Goal: Information Seeking & Learning: Learn about a topic

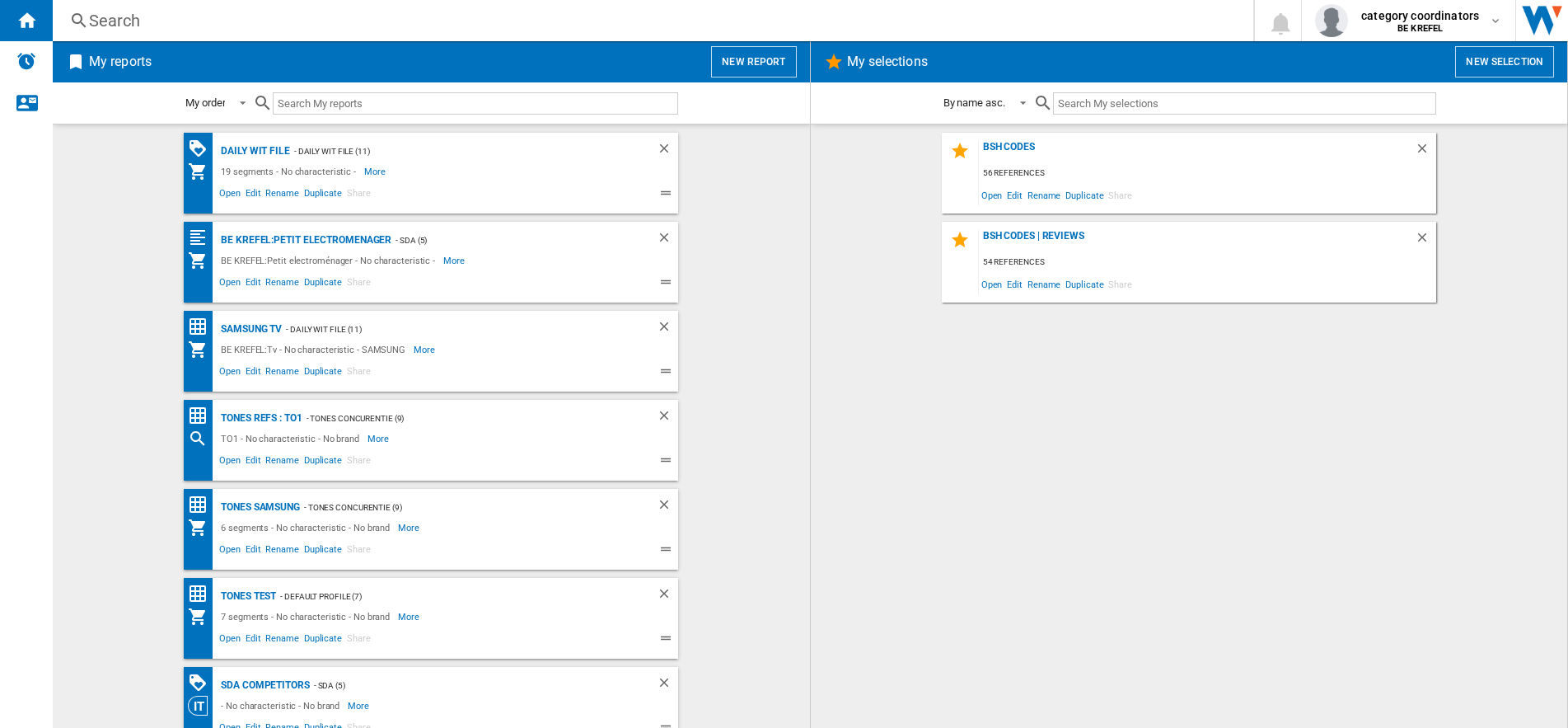
click at [138, 13] on div "Search" at bounding box center [650, 20] width 1121 height 23
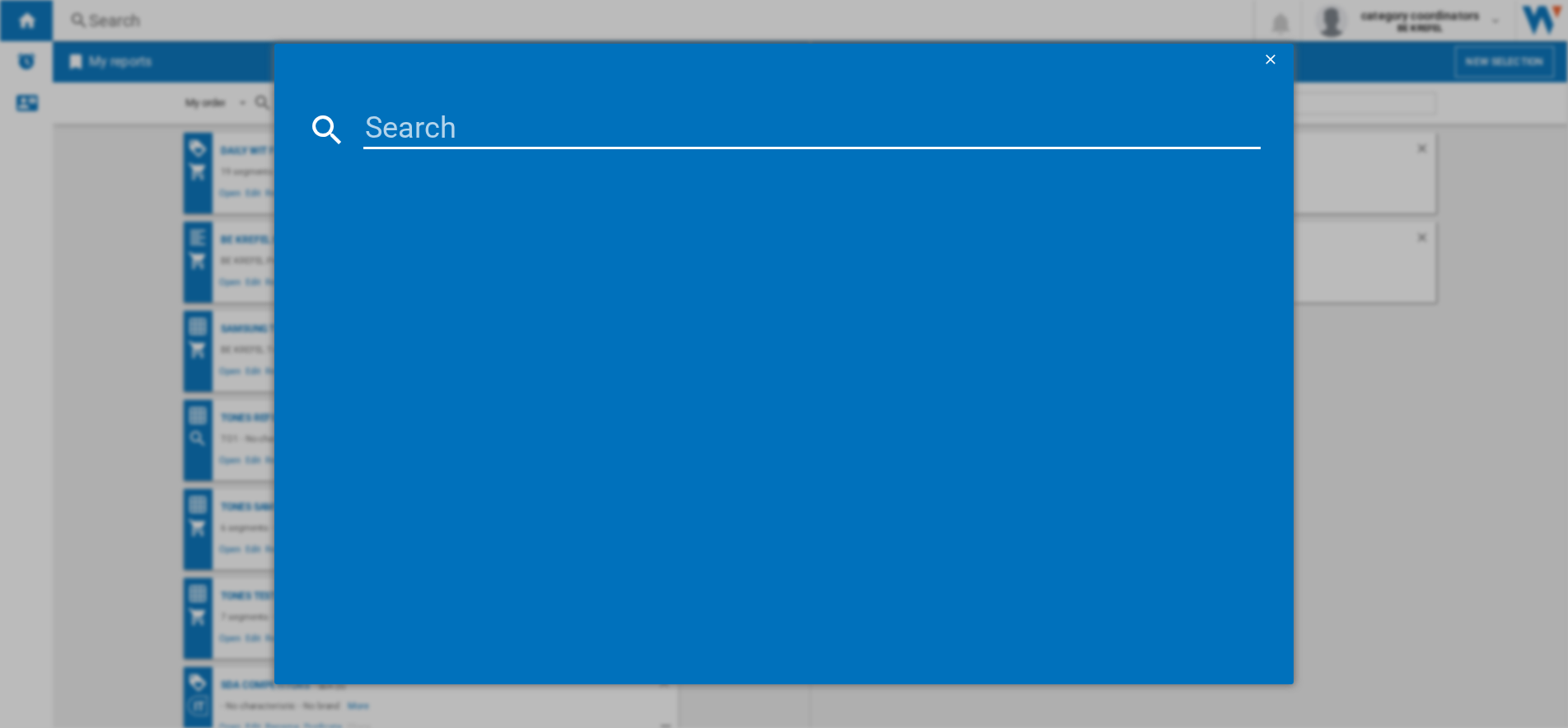
click at [406, 137] on input at bounding box center [812, 130] width 897 height 40
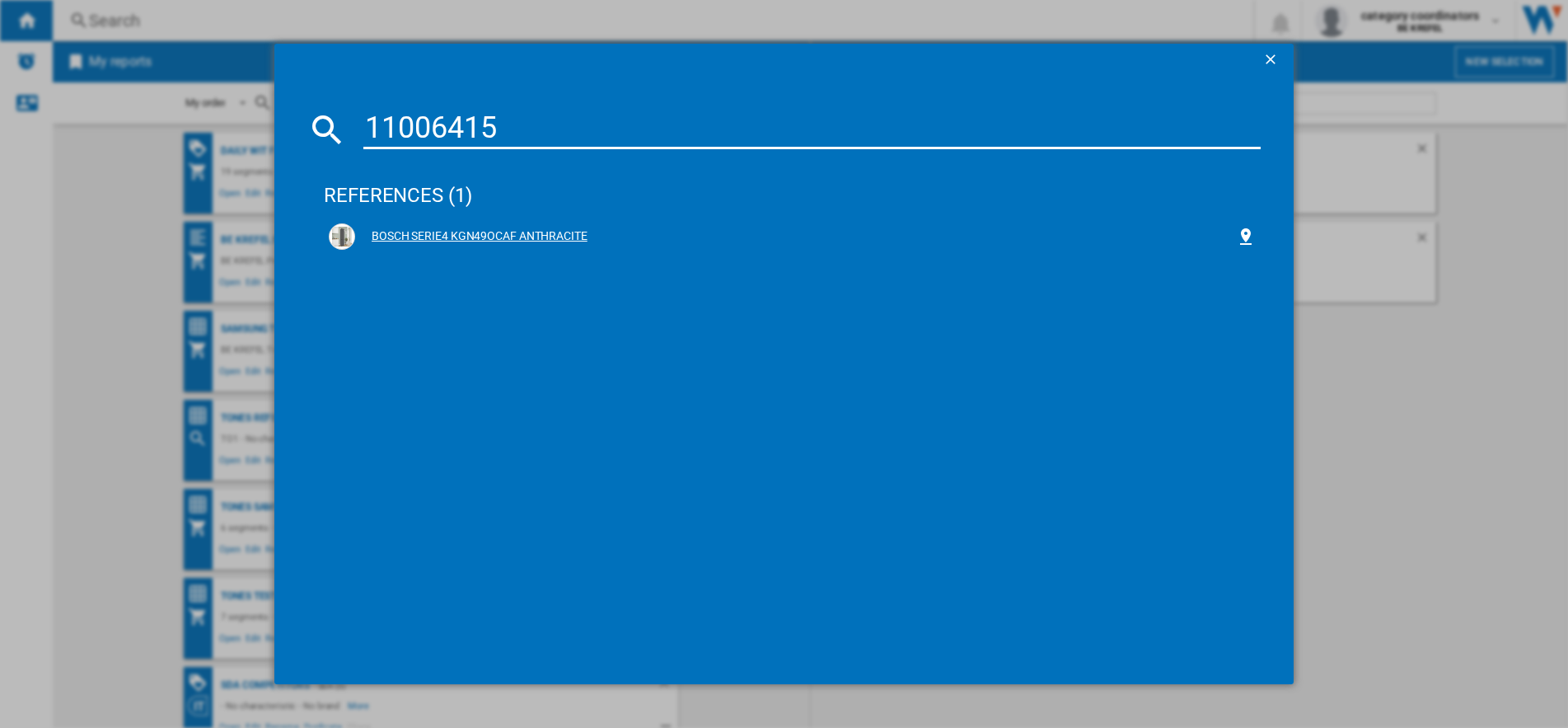
type input "11006415"
click at [502, 234] on div "BOSCH SERIE4 KGN49OCAF ANTHRACITE" at bounding box center [795, 236] width 881 height 16
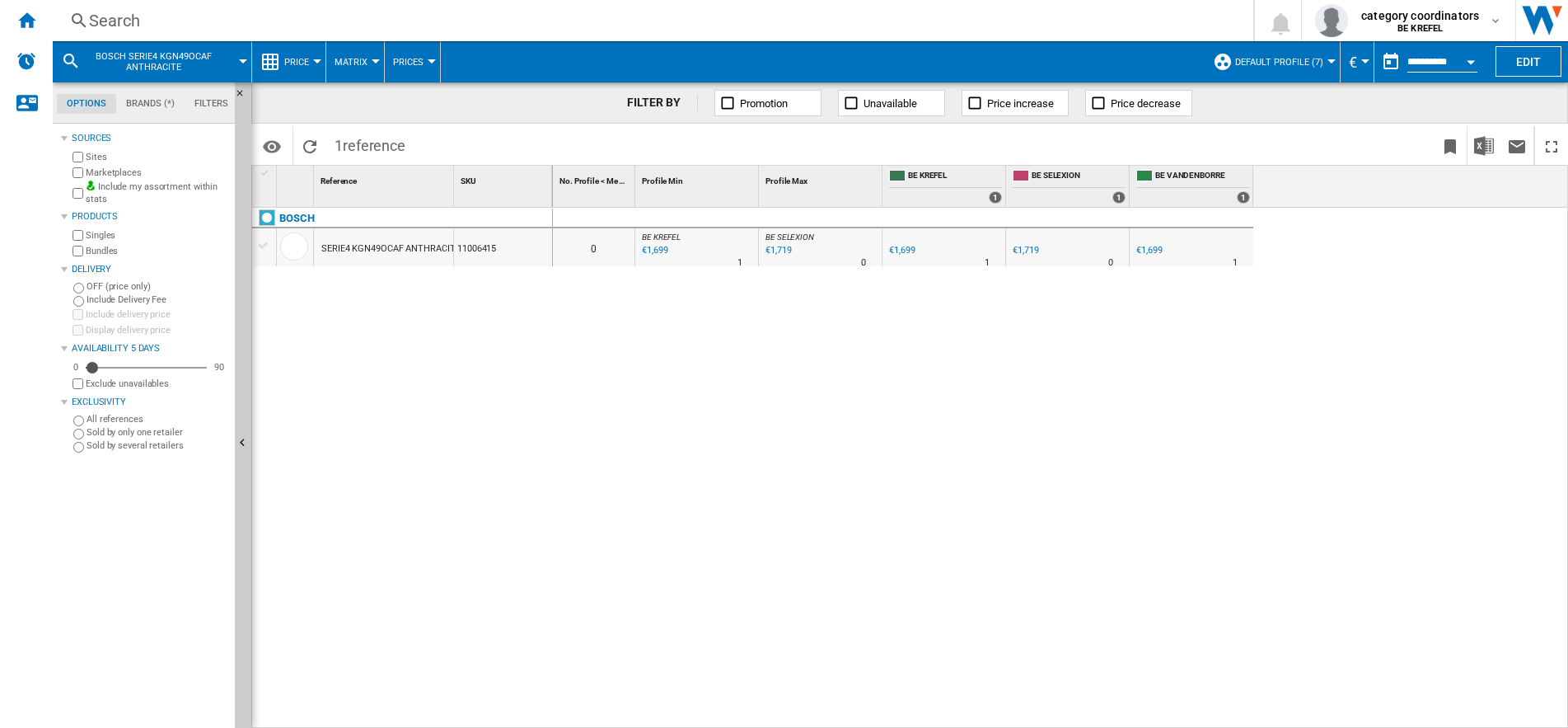
click at [307, 60] on span "Price" at bounding box center [297, 62] width 25 height 10
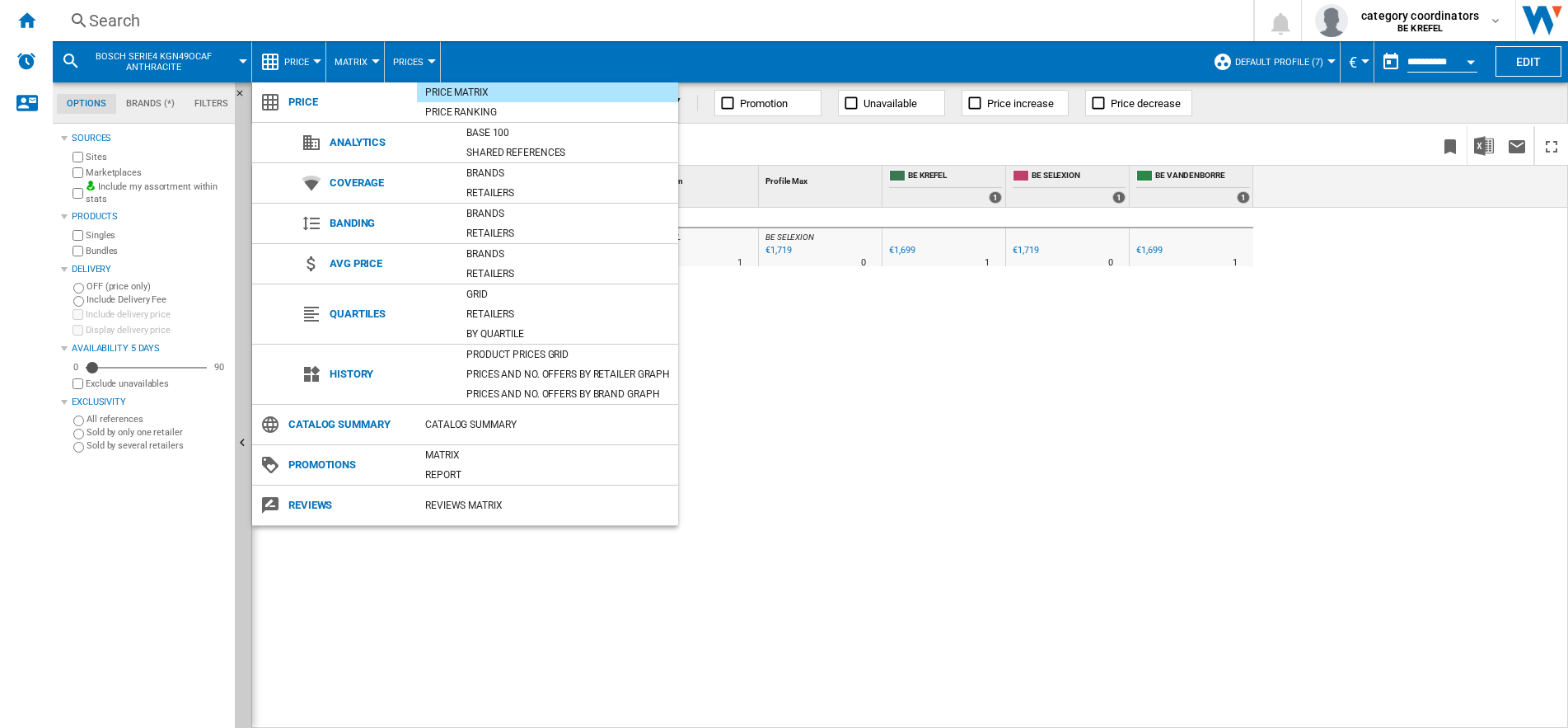
click at [497, 351] on div "Product prices grid" at bounding box center [568, 354] width 220 height 16
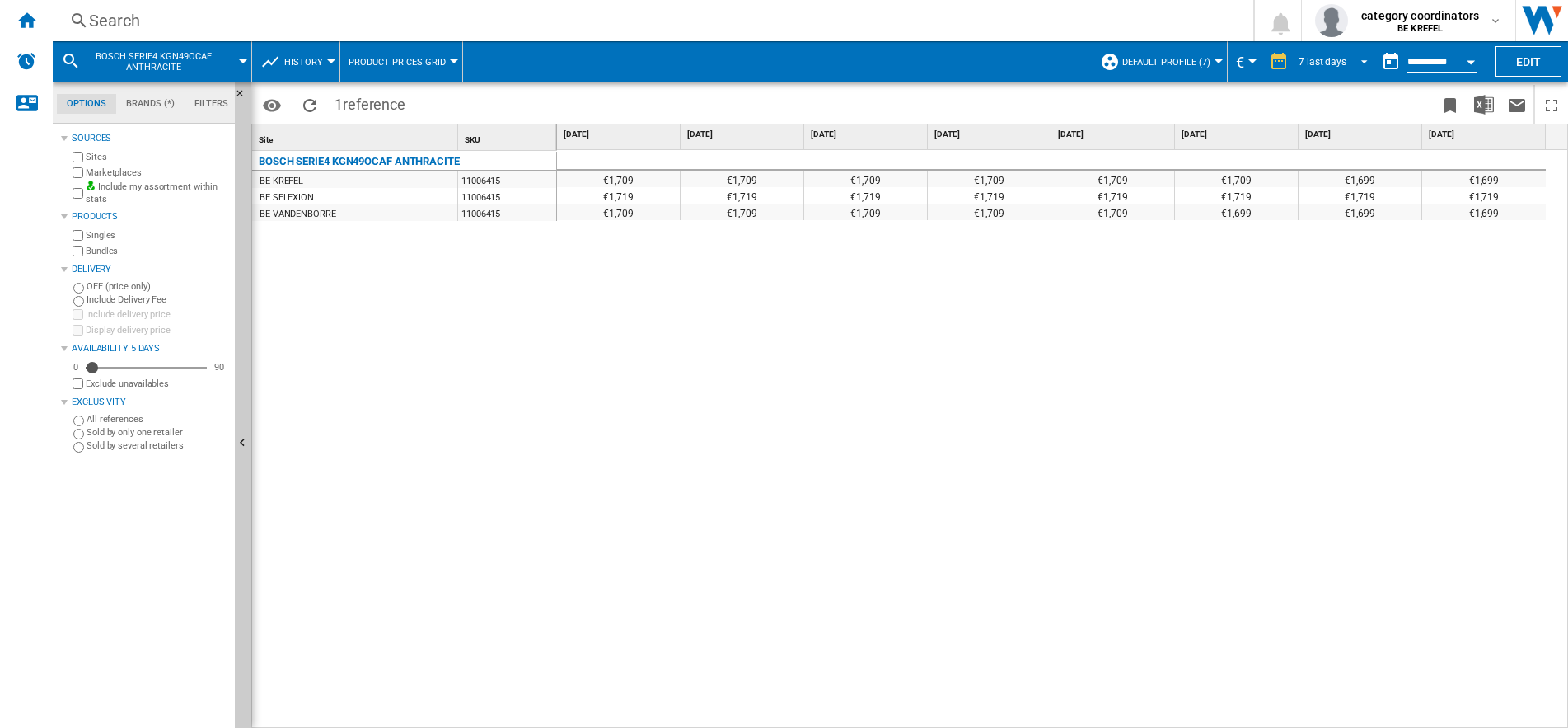
click at [1359, 58] on span "REPORTS.WIZARD.STEPS.REPORT.STEPS.REPORT_OPTIONS.PERIOD: 7 last days" at bounding box center [1359, 60] width 20 height 15
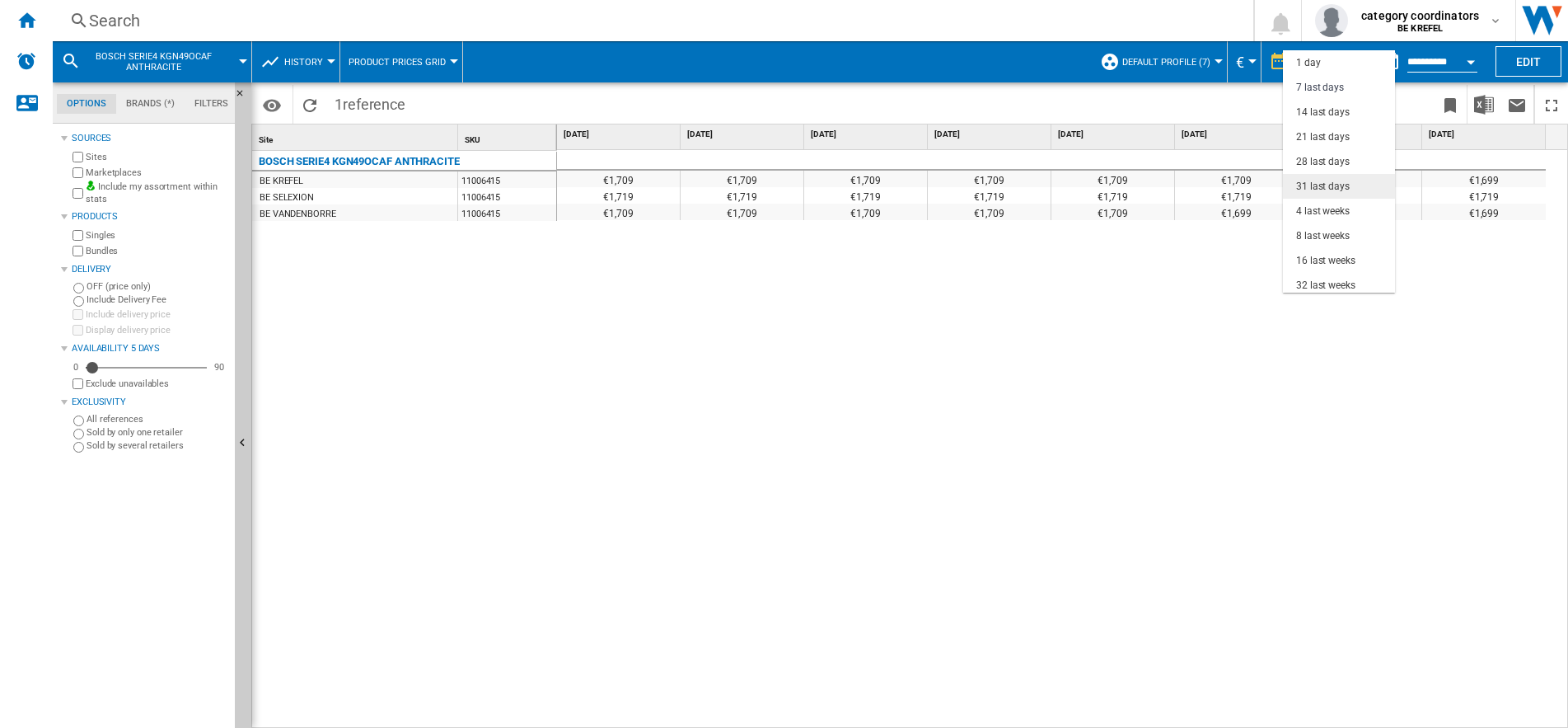
scroll to position [25, 0]
click at [1313, 183] on div "4 last weeks" at bounding box center [1323, 187] width 54 height 14
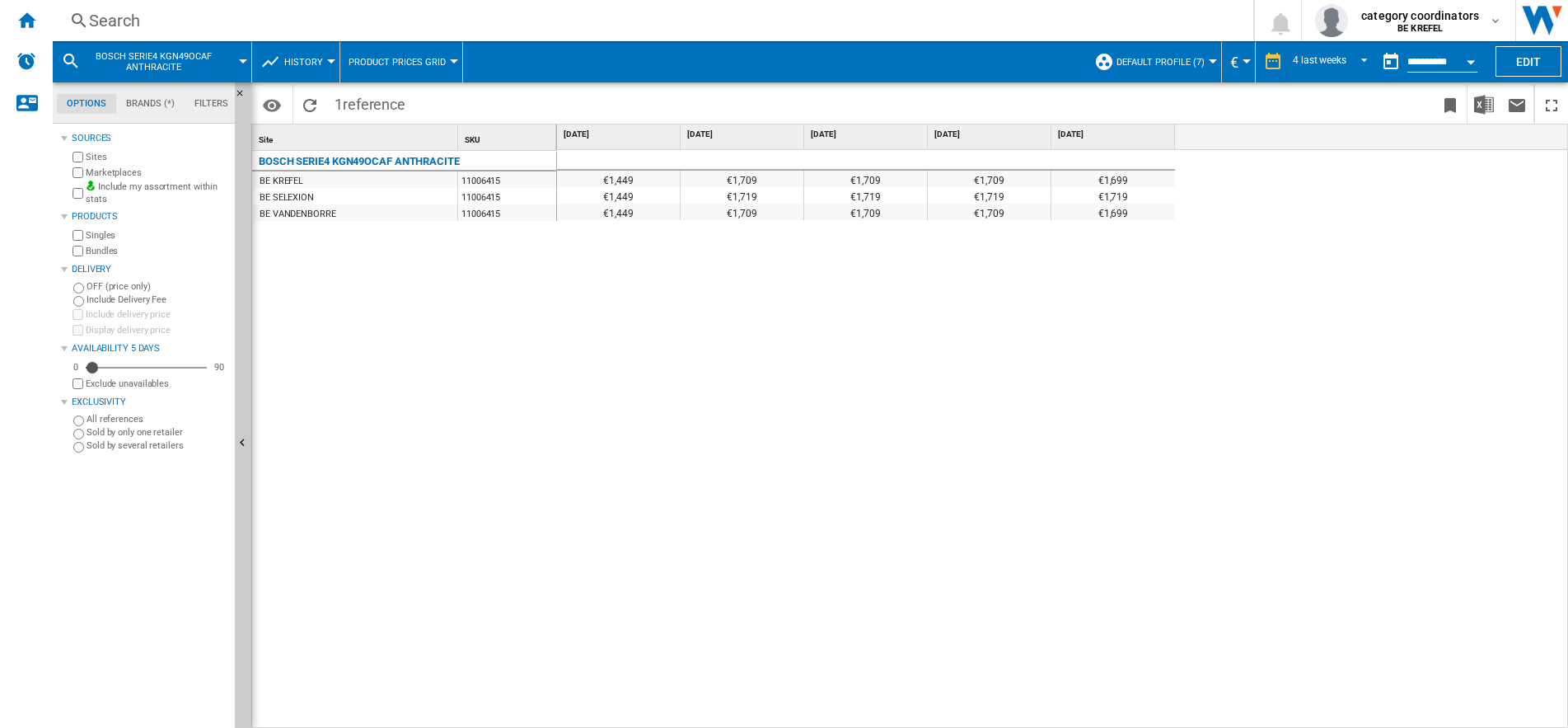
drag, startPoint x: 604, startPoint y: 174, endPoint x: 629, endPoint y: 219, distance: 51.5
click at [629, 216] on div "€1,449 €1,709 €1,709 €1,709 €1,699 €1,449 €1,719 €1,719 €1,719 €1,719 €1,449 €1…" at bounding box center [866, 183] width 618 height 66
click at [964, 322] on div "€1,449 €1,709 €1,709 €1,709 €1,699 €1,449 €1,719 €1,719 €1,719 €1,719 €1,449 €1…" at bounding box center [1063, 439] width 1012 height 578
